Goal: Task Accomplishment & Management: Complete application form

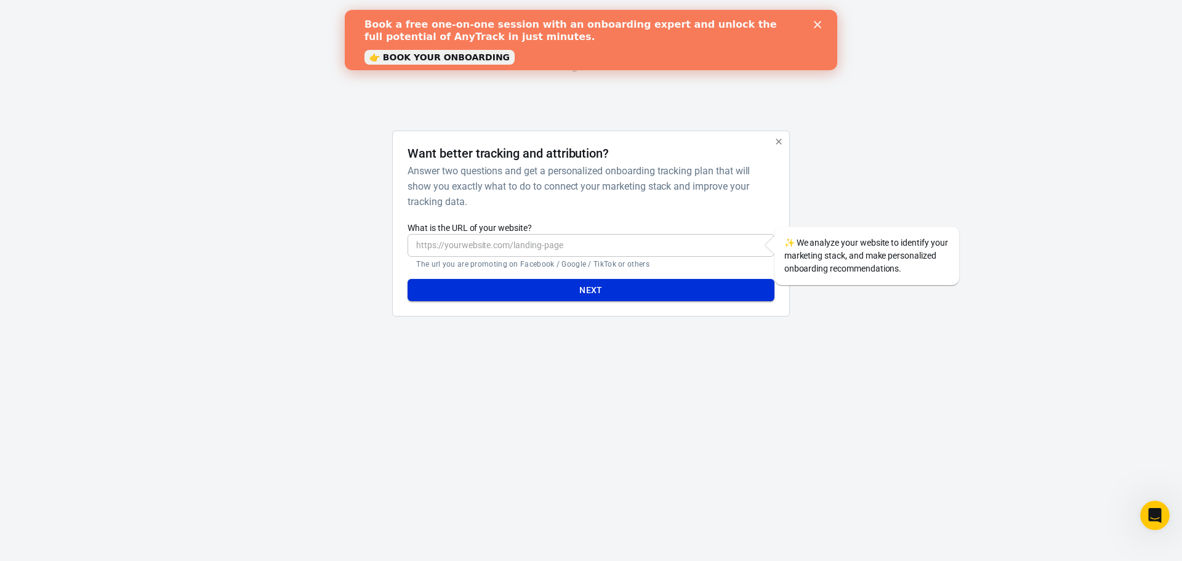
click at [660, 287] on button "Next" at bounding box center [590, 290] width 366 height 23
click at [776, 141] on icon "button" at bounding box center [779, 142] width 10 height 10
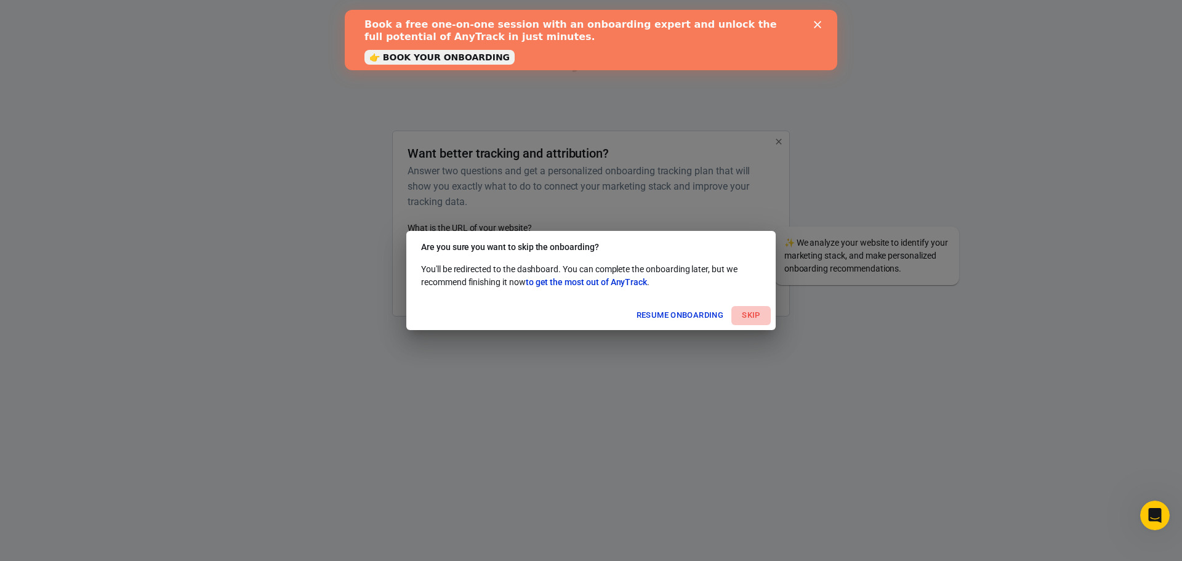
click at [745, 315] on button "Skip" at bounding box center [750, 315] width 39 height 19
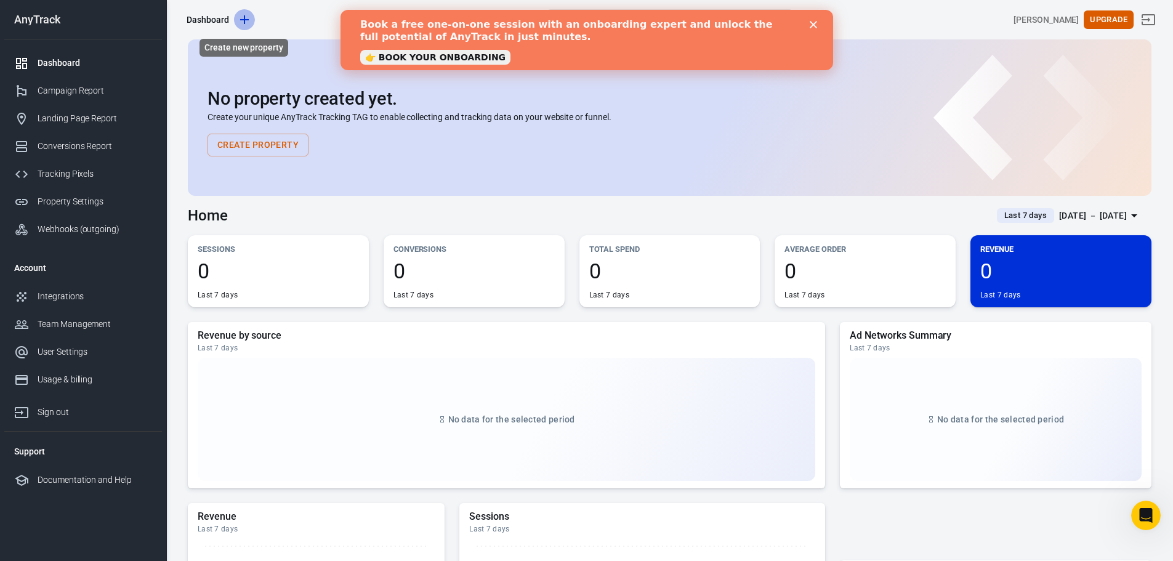
click at [241, 21] on icon "Create new property" at bounding box center [244, 19] width 15 height 15
